Goal: Task Accomplishment & Management: Manage account settings

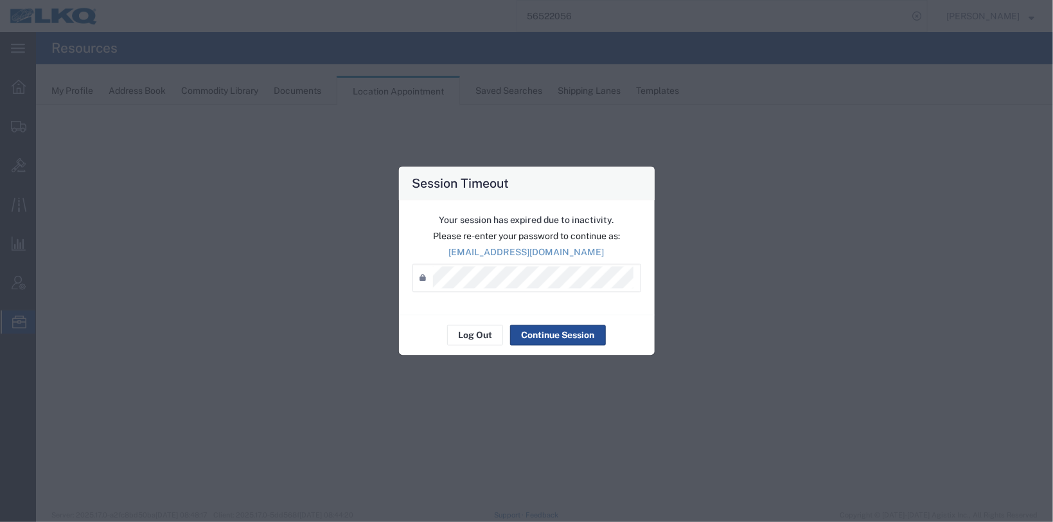
select select "28712"
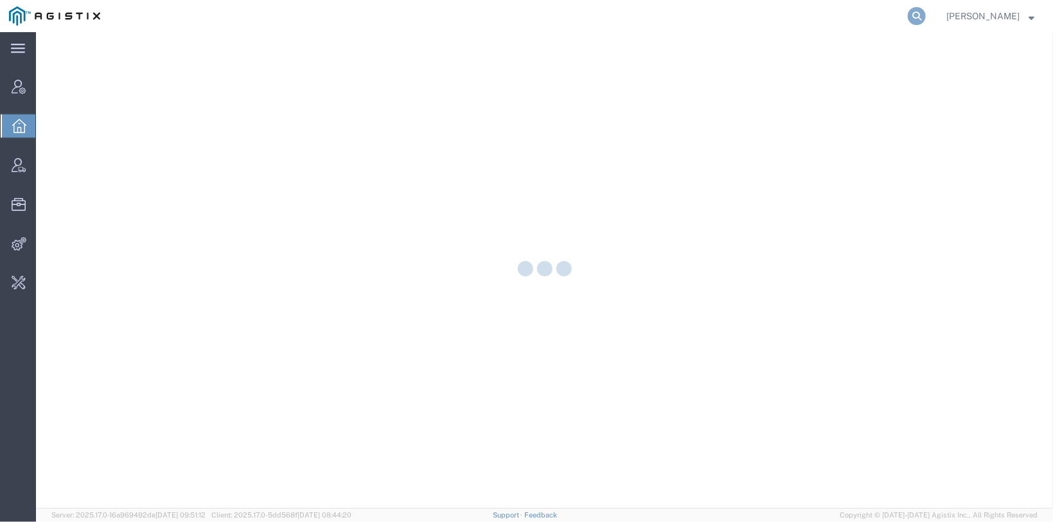
click at [908, 17] on icon at bounding box center [917, 16] width 18 height 18
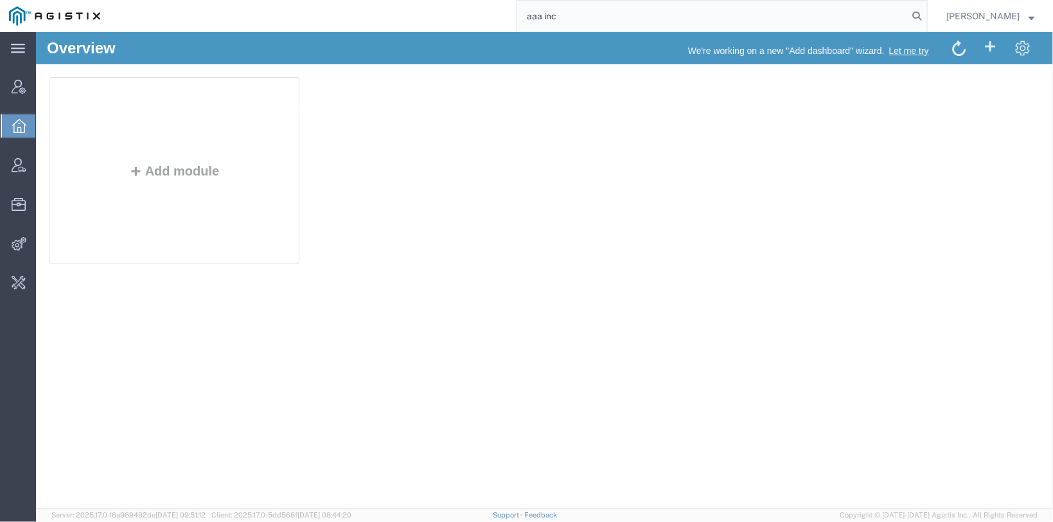
type input "aaa inc"
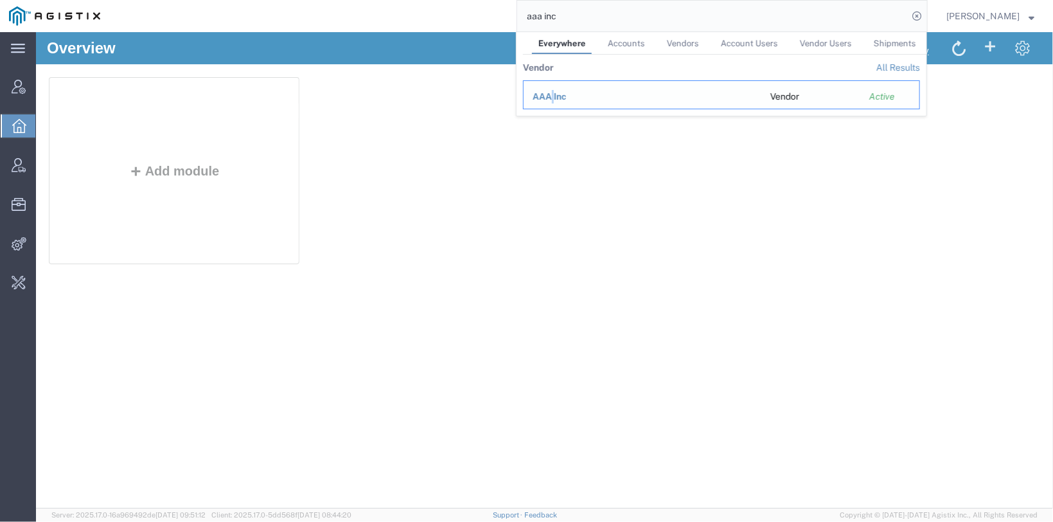
click at [542, 98] on span "AAA Inc" at bounding box center [550, 96] width 34 height 10
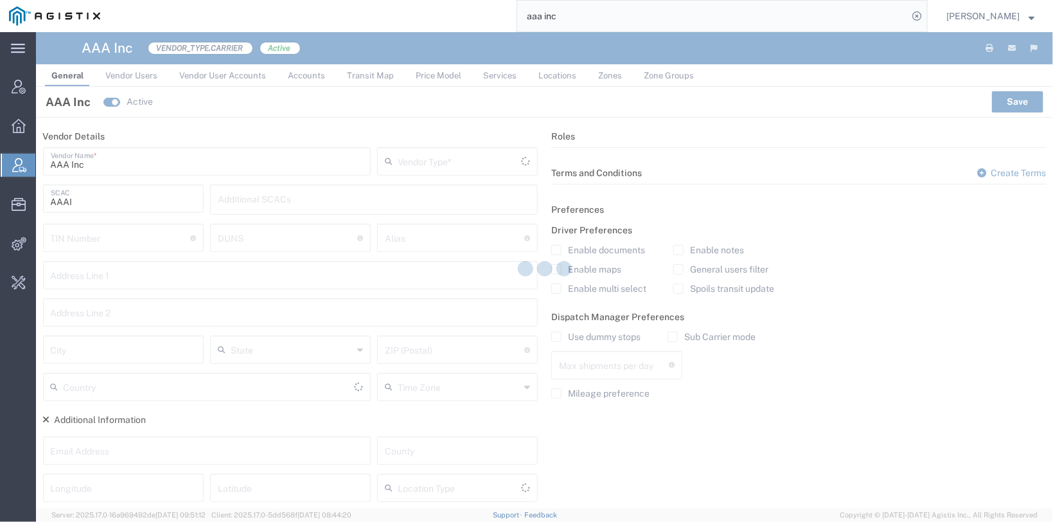
type input "Carrier"
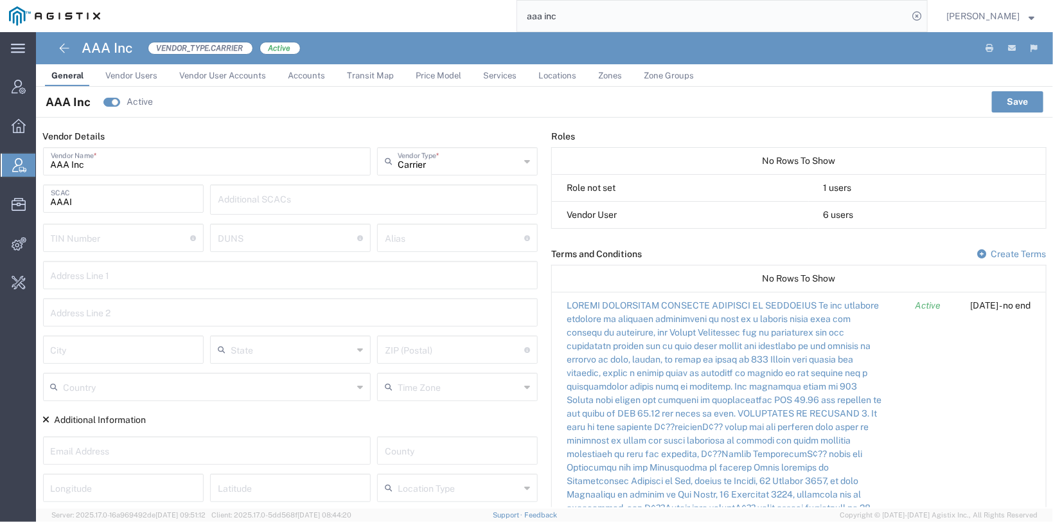
click at [121, 75] on span "Vendor Users" at bounding box center [131, 76] width 52 height 10
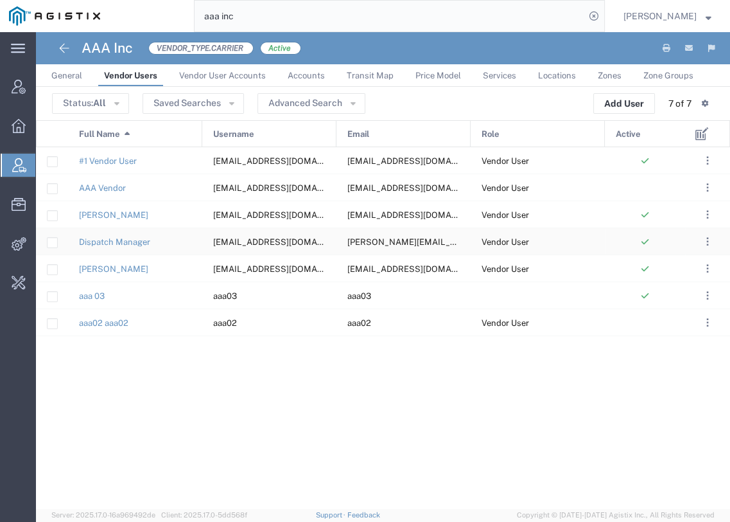
click at [175, 236] on div "Dispatch Manager" at bounding box center [135, 241] width 134 height 26
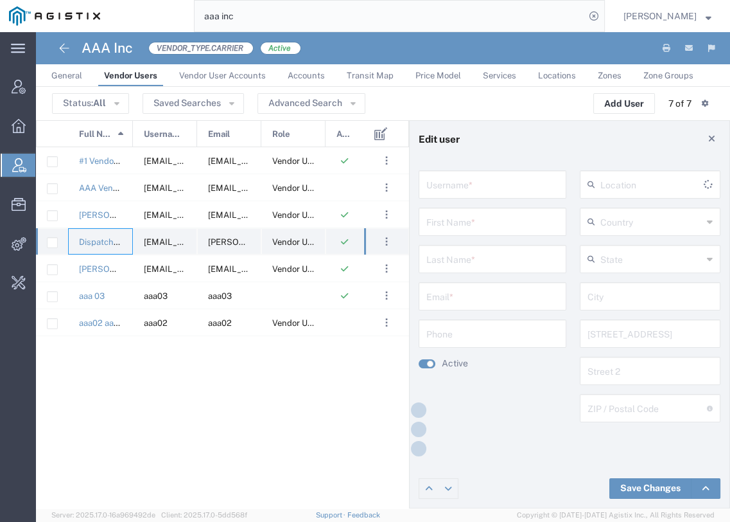
type input "dispatch.manager@agistix.com"
type input "Dispatch"
type input "Manager"
type input "dennis+vendor_dm@agistix.com"
type input "+1 (888) 244-7849"
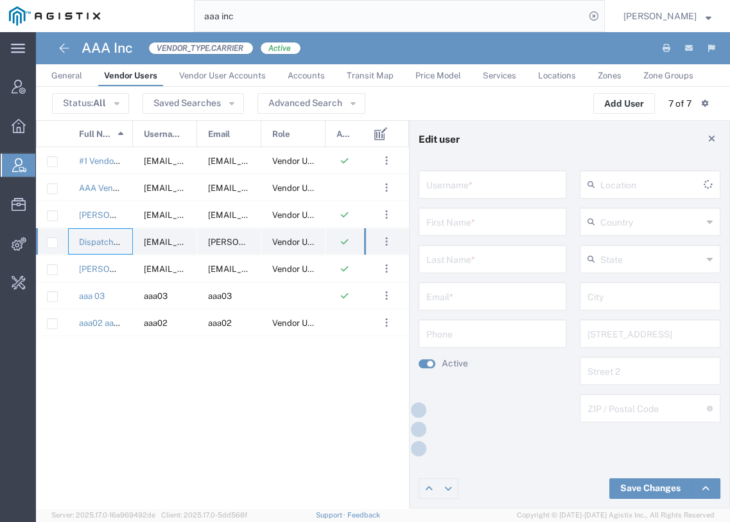
type input "United States"
type input "[GEOGRAPHIC_DATA]"
type input "Two Embarcadero"
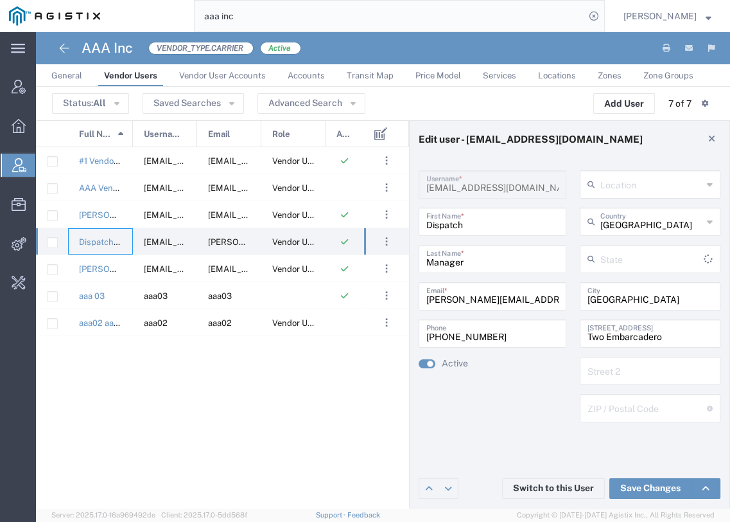
type input "California"
click at [566, 484] on button "Switch to this User" at bounding box center [553, 488] width 103 height 21
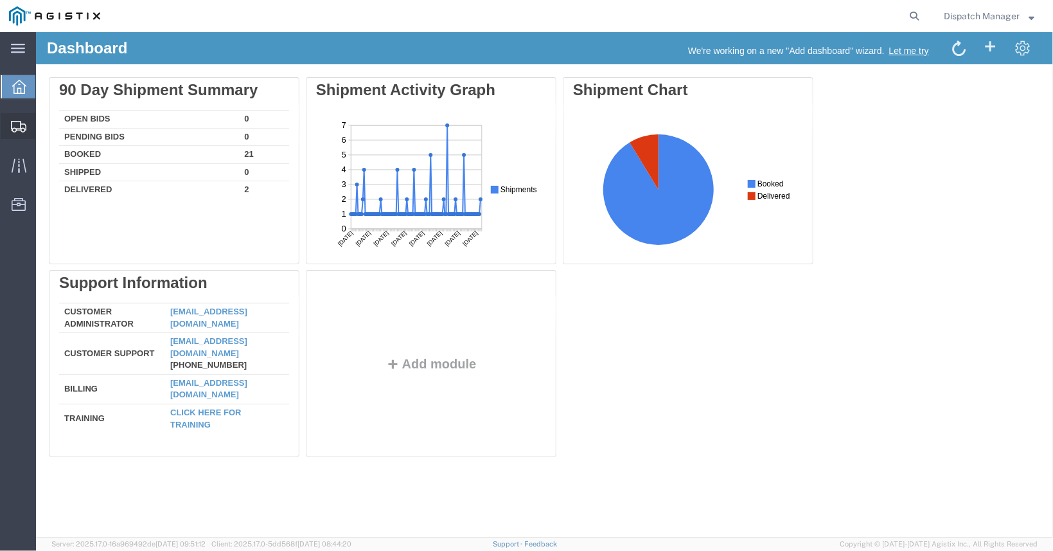
click at [22, 130] on icon at bounding box center [18, 127] width 15 height 12
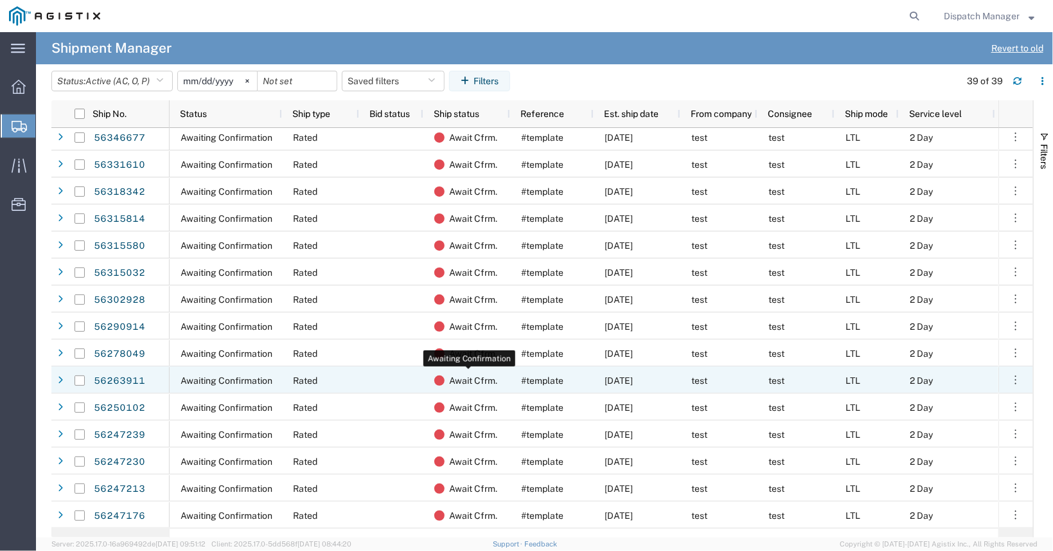
scroll to position [517, 0]
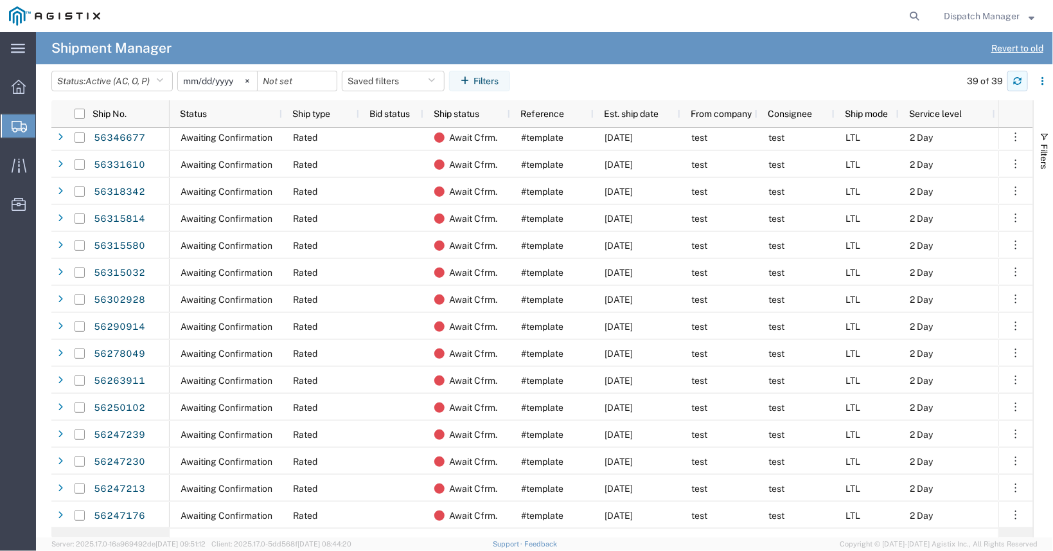
click at [1022, 80] on icon "button" at bounding box center [1017, 80] width 9 height 9
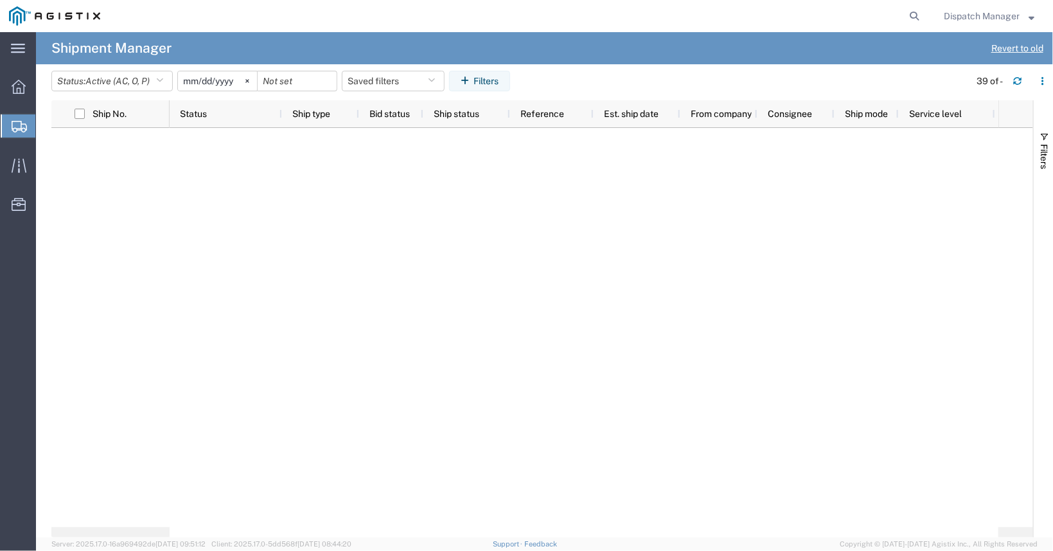
click at [46, 127] on span "Shipments" at bounding box center [40, 126] width 10 height 26
click at [44, 90] on span "Dashboard" at bounding box center [39, 87] width 9 height 26
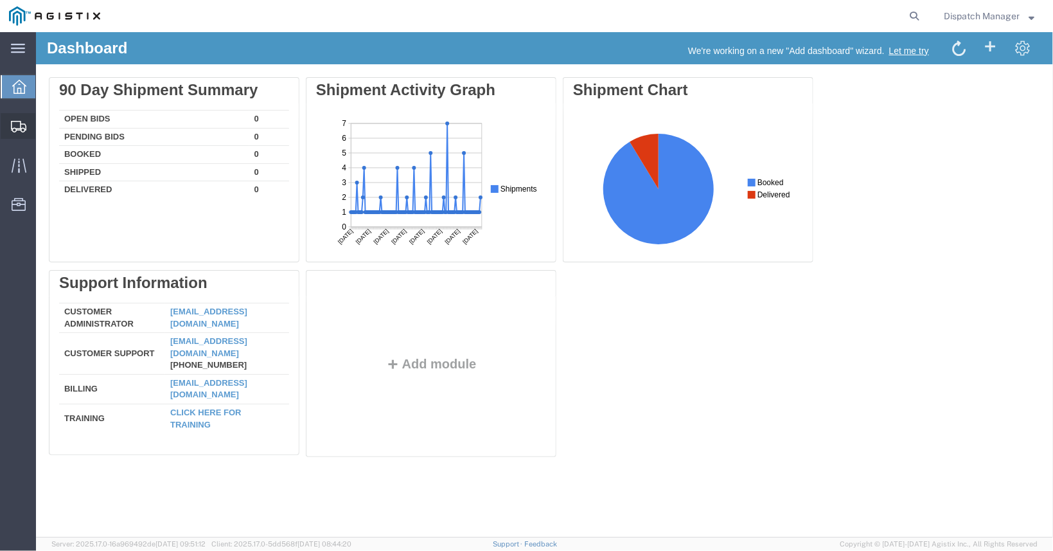
click at [44, 121] on span "Shipments" at bounding box center [39, 126] width 9 height 26
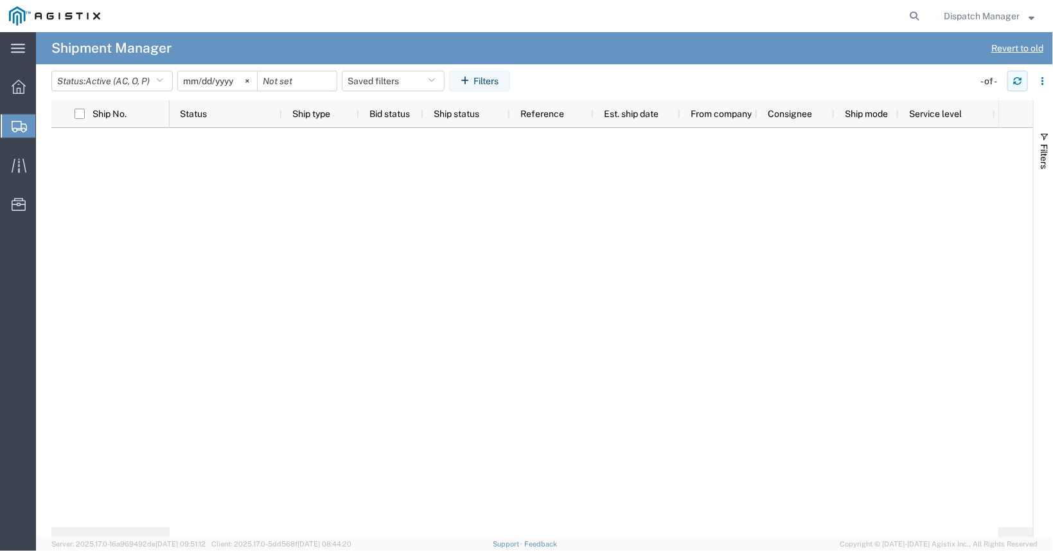
click at [1016, 85] on button "button" at bounding box center [1017, 81] width 21 height 21
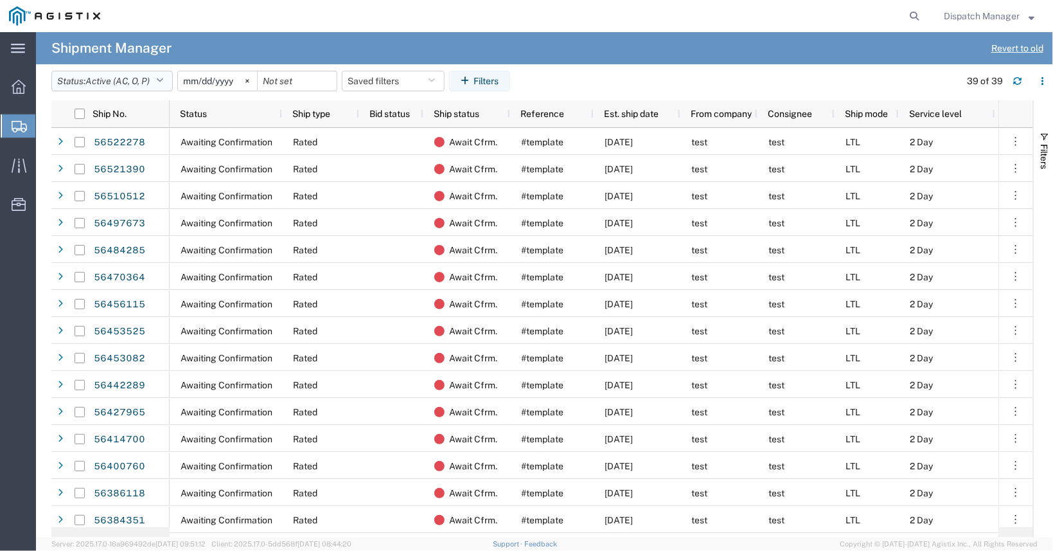
click at [126, 84] on span "Active (AC, O, P)" at bounding box center [117, 81] width 64 height 10
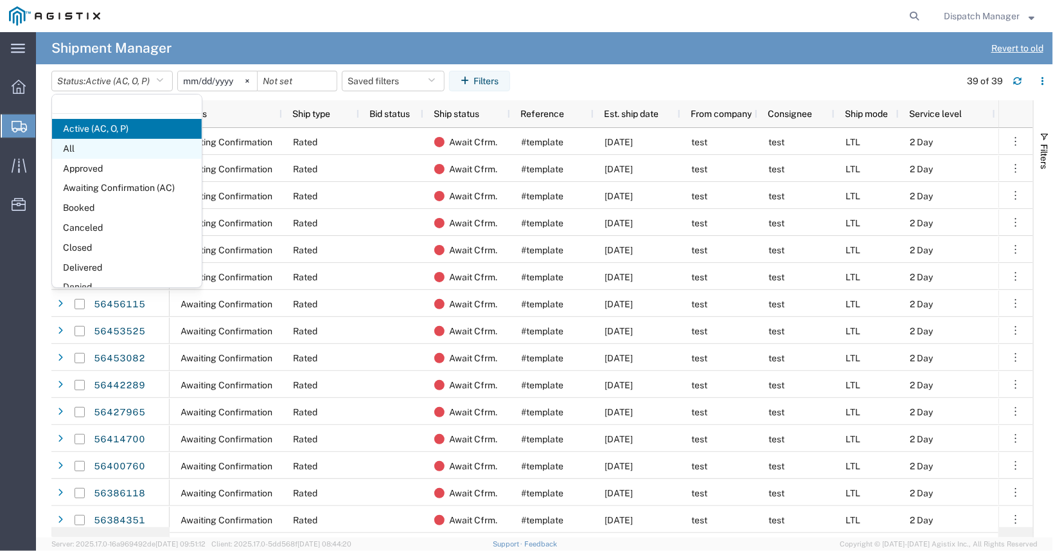
click at [118, 151] on span "All" at bounding box center [127, 149] width 150 height 20
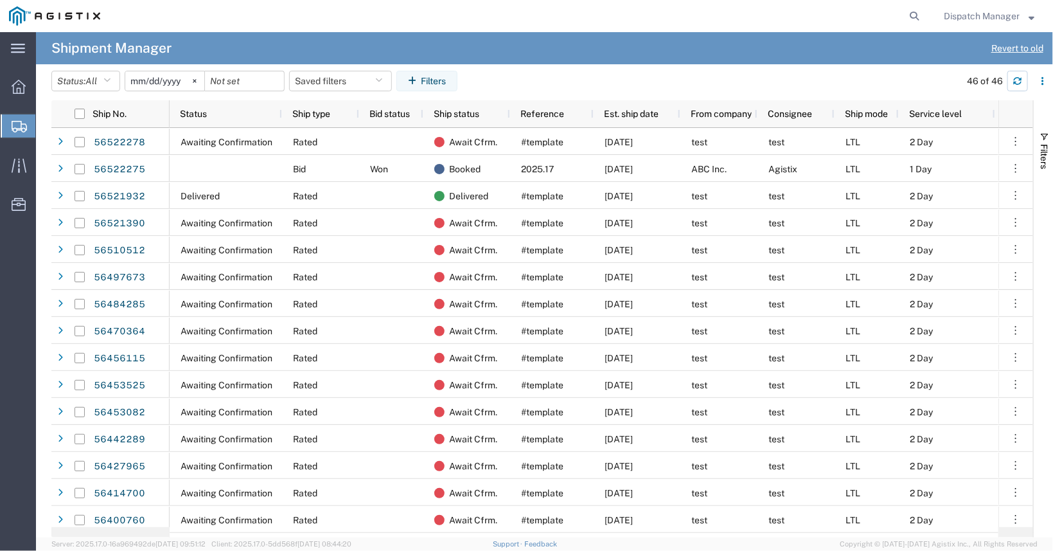
drag, startPoint x: 1014, startPoint y: 85, endPoint x: 812, endPoint y: 75, distance: 202.7
click at [810, 71] on div "Status: All Active (AC, O, P) All Approved Awaiting Confirmation (AC) Booked Ca…" at bounding box center [552, 86] width 1002 height 30
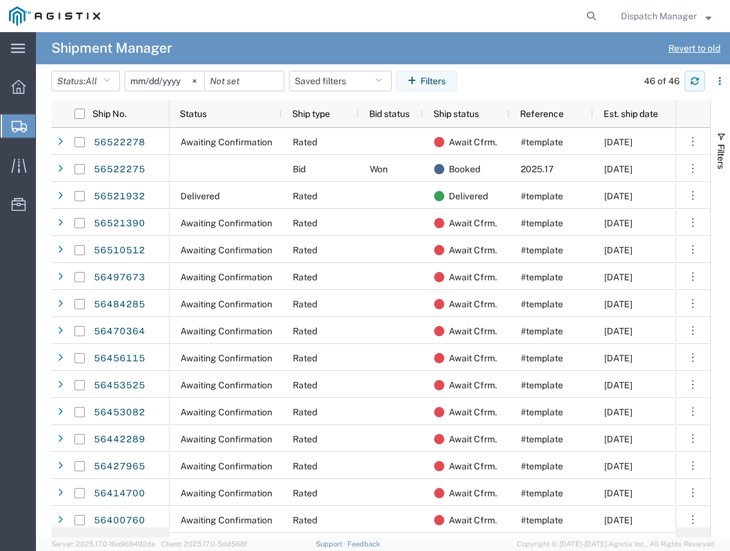
click at [692, 78] on icon "button" at bounding box center [695, 80] width 9 height 9
click at [700, 83] on button "button" at bounding box center [695, 81] width 21 height 21
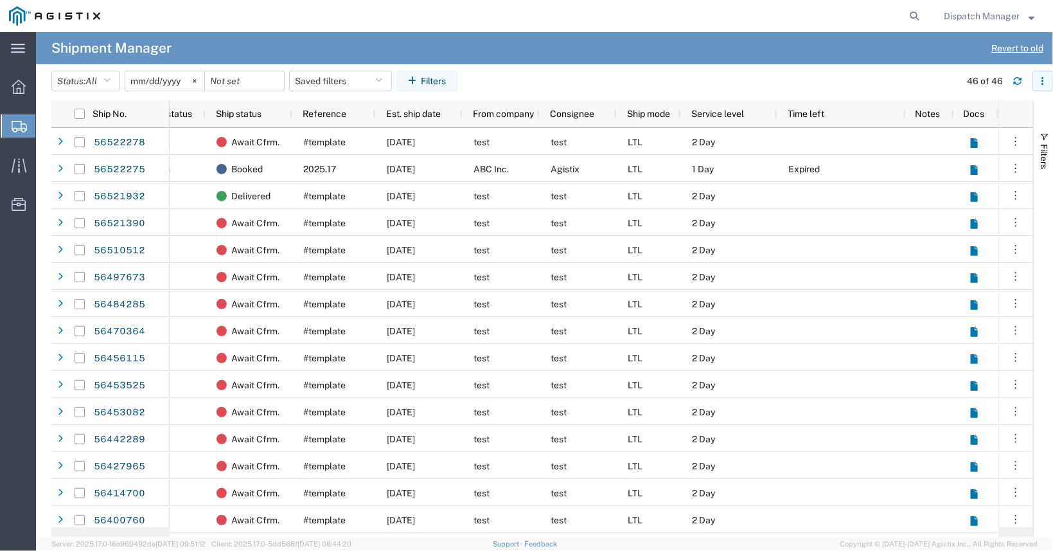
click at [1046, 85] on icon "button" at bounding box center [1042, 80] width 9 height 9
click at [960, 165] on agx-table-column-manager-action "Manage columns" at bounding box center [976, 167] width 71 height 26
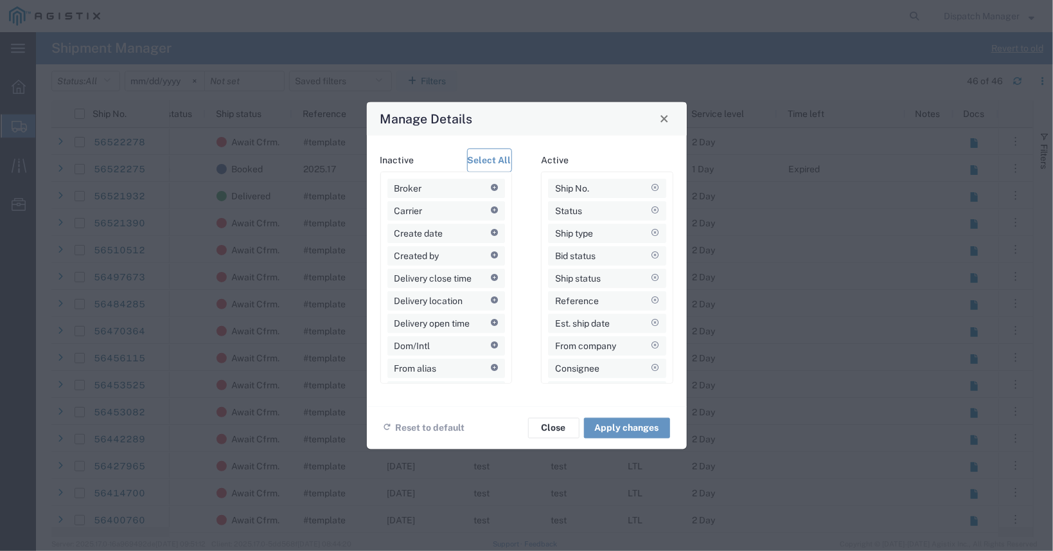
click at [490, 158] on button "Select All" at bounding box center [489, 160] width 45 height 24
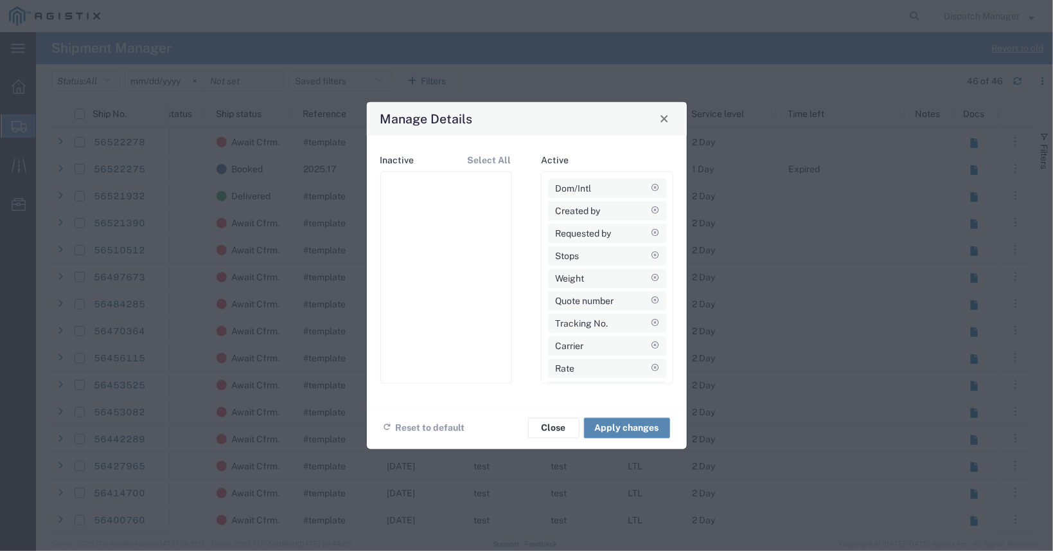
click at [609, 426] on button "Apply changes" at bounding box center [627, 427] width 86 height 21
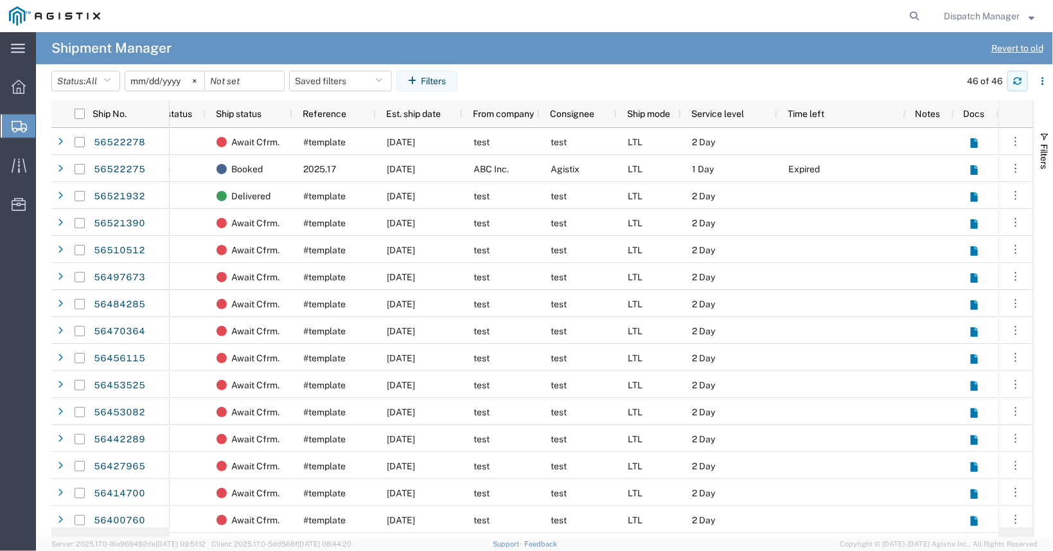
click at [1022, 80] on icon "button" at bounding box center [1017, 80] width 9 height 9
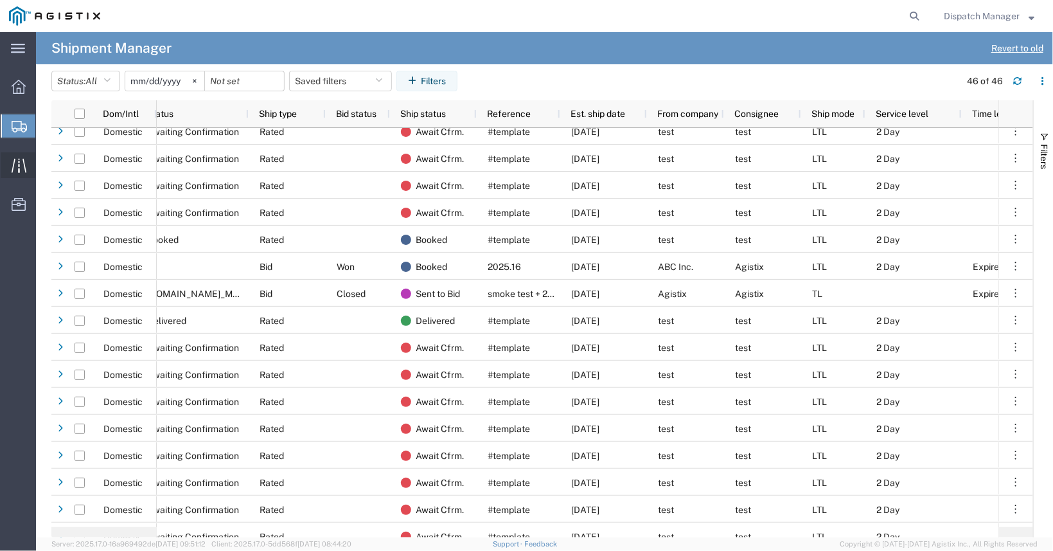
click at [24, 168] on icon at bounding box center [19, 165] width 15 height 15
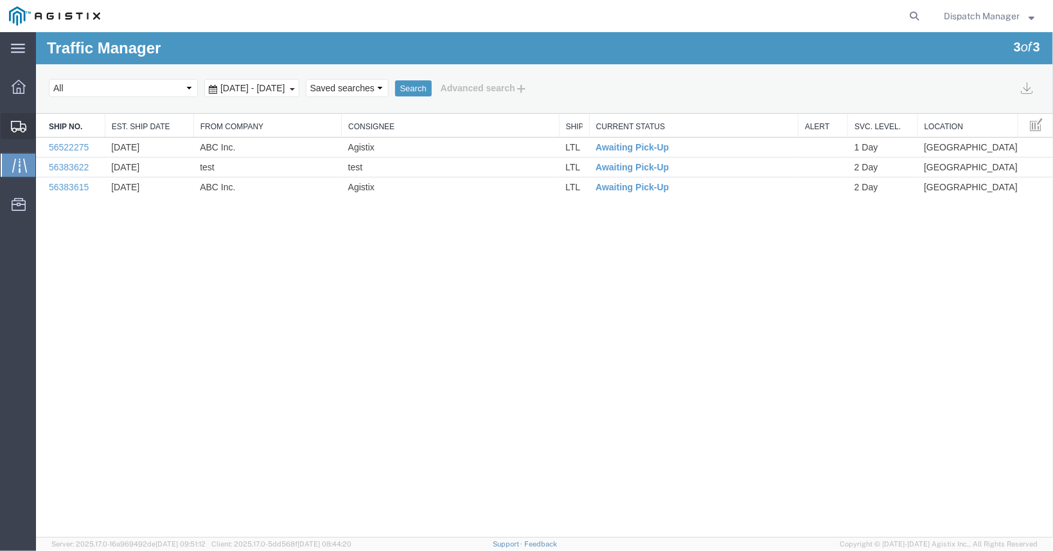
click at [44, 132] on span "Shipments" at bounding box center [39, 126] width 9 height 26
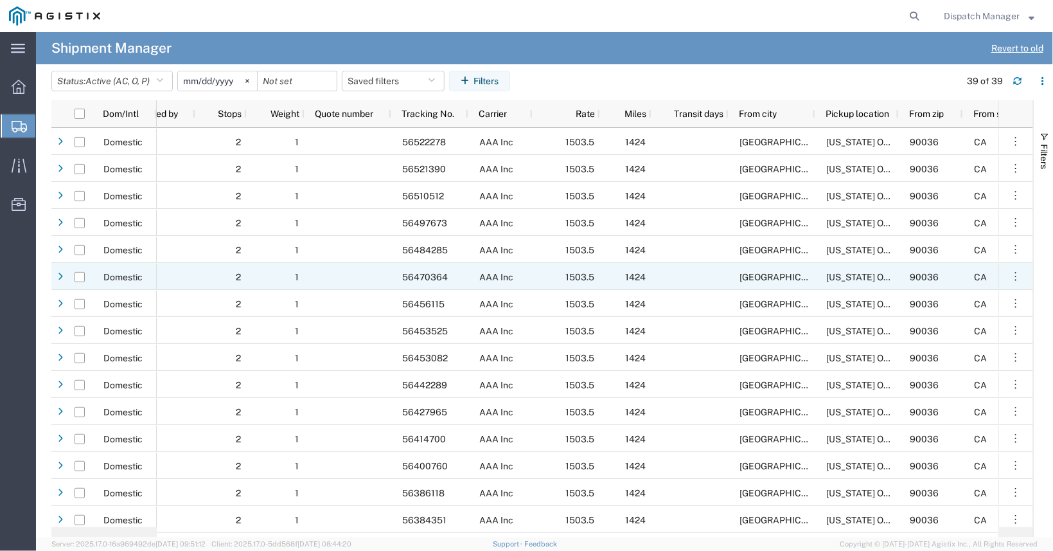
scroll to position [0, 245]
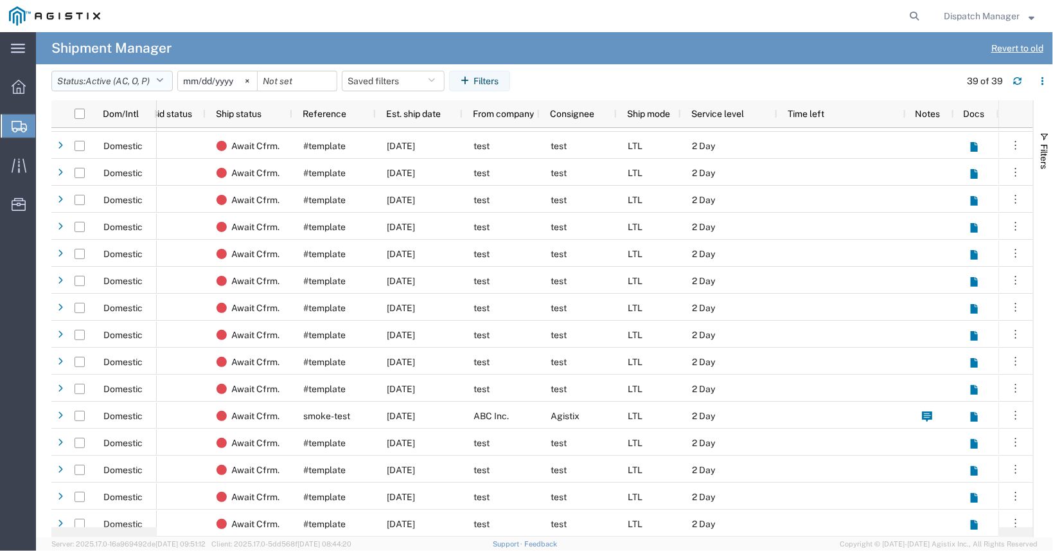
click at [158, 80] on button "Status: Active (AC, O, P)" at bounding box center [111, 81] width 121 height 21
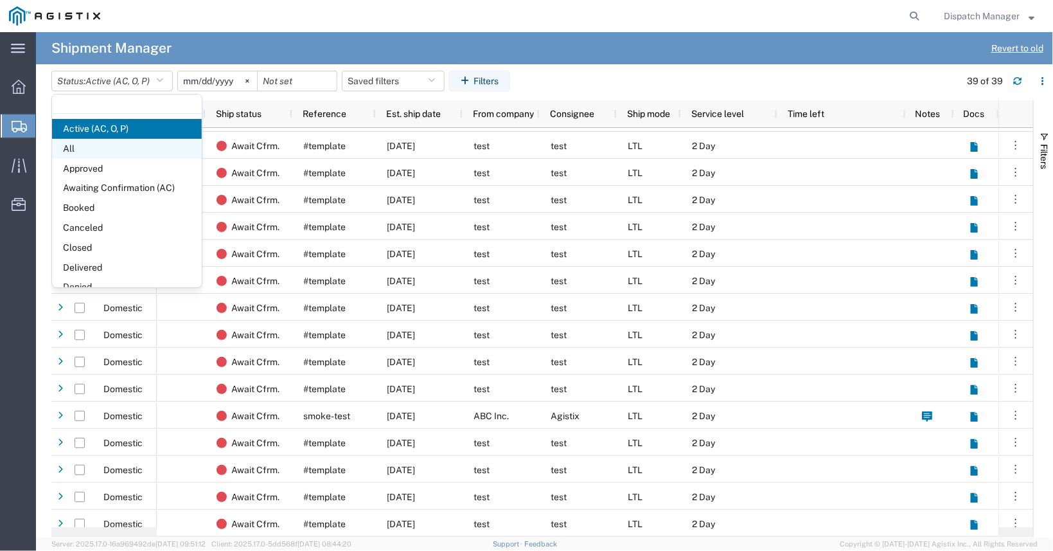
click at [151, 154] on span "All" at bounding box center [127, 149] width 150 height 20
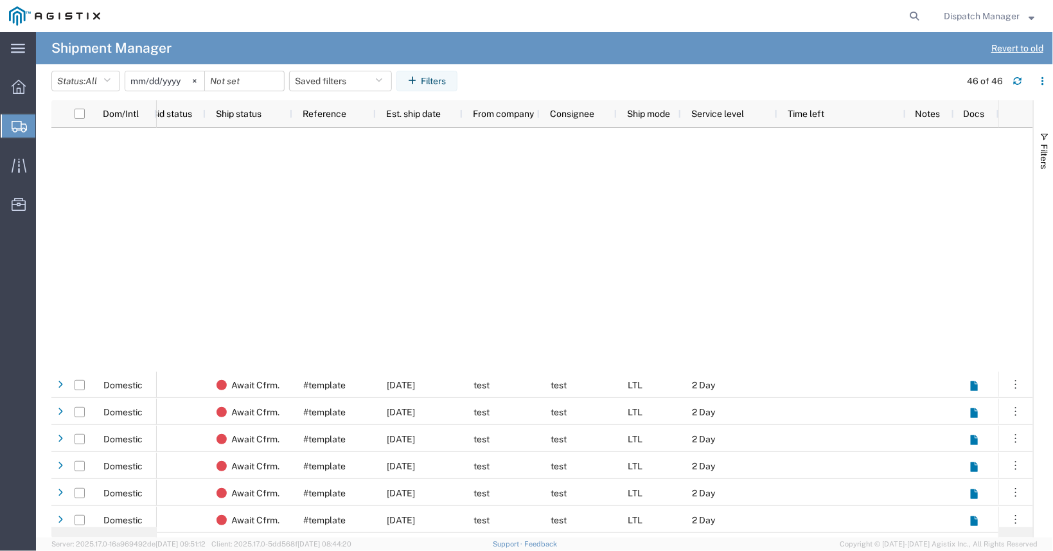
scroll to position [776, 0]
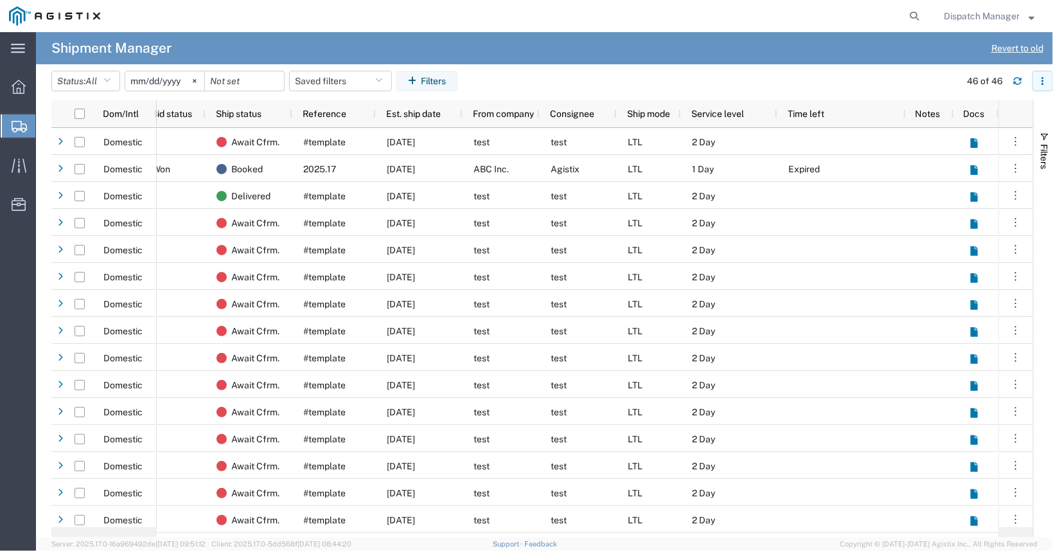
click at [1041, 83] on icon "button" at bounding box center [1042, 80] width 9 height 9
click at [951, 167] on agx-table-column-manager-action "Manage columns" at bounding box center [976, 167] width 71 height 26
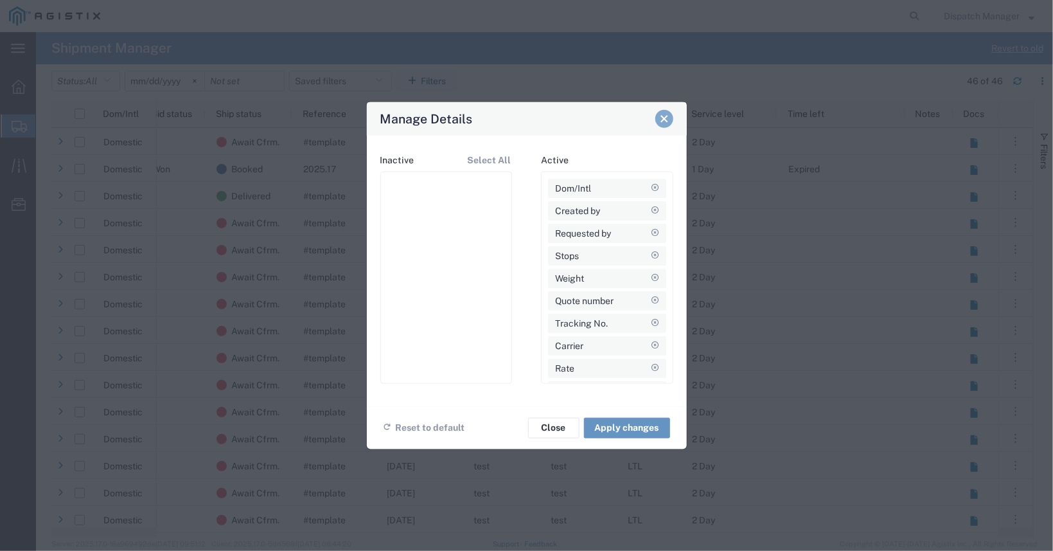
click at [668, 119] on span "Close" at bounding box center [664, 118] width 9 height 9
